Goal: Task Accomplishment & Management: Understand process/instructions

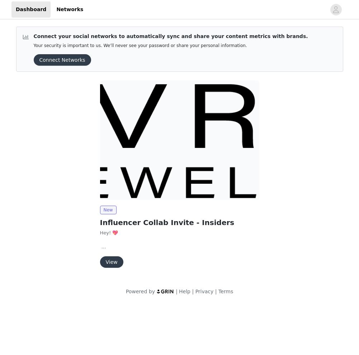
click at [119, 261] on button "View" at bounding box center [111, 261] width 23 height 11
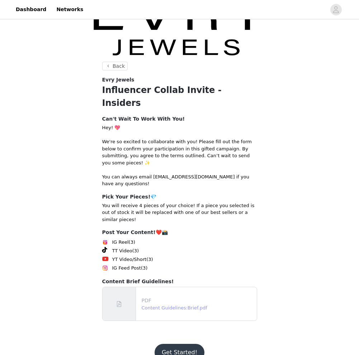
scroll to position [24, 0]
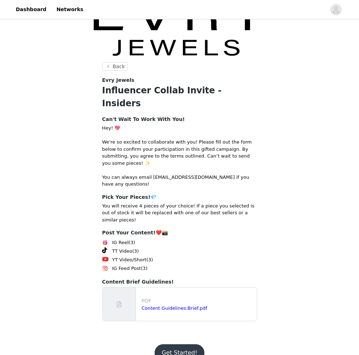
click at [172, 344] on button "Get Started!" at bounding box center [180, 352] width 50 height 17
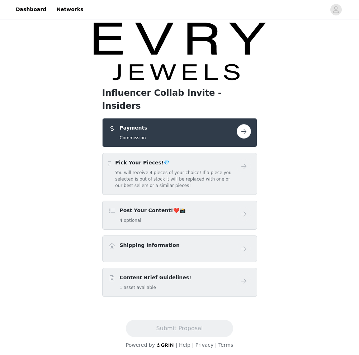
click at [207, 159] on div "Pick Your Pieces!💎 You will receive 4 pieces of your choice! If a piece you sel…" at bounding box center [175, 174] width 121 height 30
click at [222, 169] on h5 "You will receive 4 pieces of your choice! If a piece you selected is out of sto…" at bounding box center [175, 178] width 121 height 19
click at [192, 169] on h5 "You will receive 4 pieces of your choice! If a piece you selected is out of sto…" at bounding box center [175, 178] width 121 height 19
click at [243, 124] on button "button" at bounding box center [244, 131] width 14 height 14
